Goal: Information Seeking & Learning: Learn about a topic

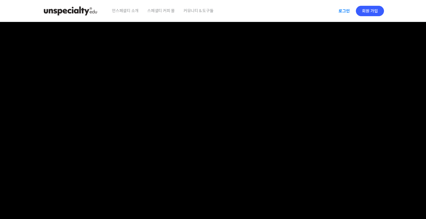
click at [342, 12] on link "로그인" at bounding box center [344, 10] width 18 height 13
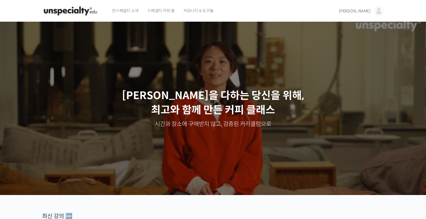
click at [366, 12] on span "[PERSON_NAME]" at bounding box center [354, 10] width 32 height 5
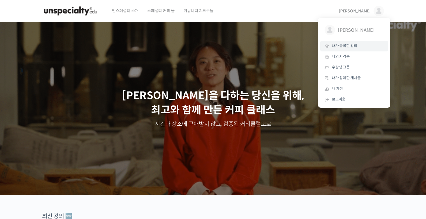
click at [338, 47] on span "내가 등록한 강의" at bounding box center [343, 45] width 25 height 5
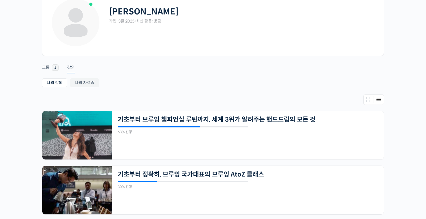
scroll to position [113, 0]
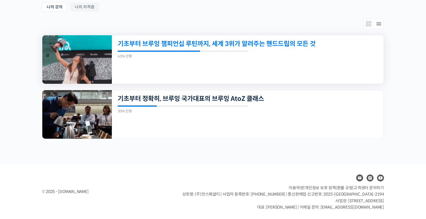
click at [166, 43] on link "기초부터 브루잉 챔피언십 루틴까지, 세계 3위가 알려주는 핸드드립의 모든 것" at bounding box center [222, 44] width 208 height 8
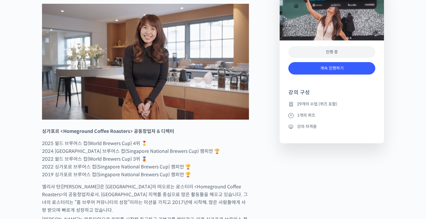
scroll to position [302, 0]
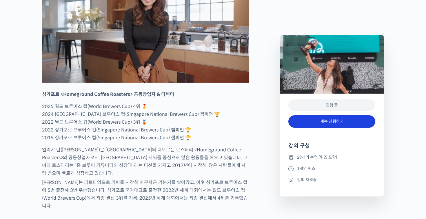
click at [305, 124] on link "계속 진행하기" at bounding box center [331, 121] width 87 height 12
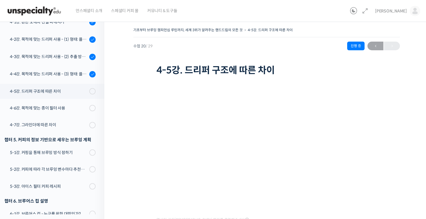
scroll to position [367, 0]
